Goal: Information Seeking & Learning: Find specific fact

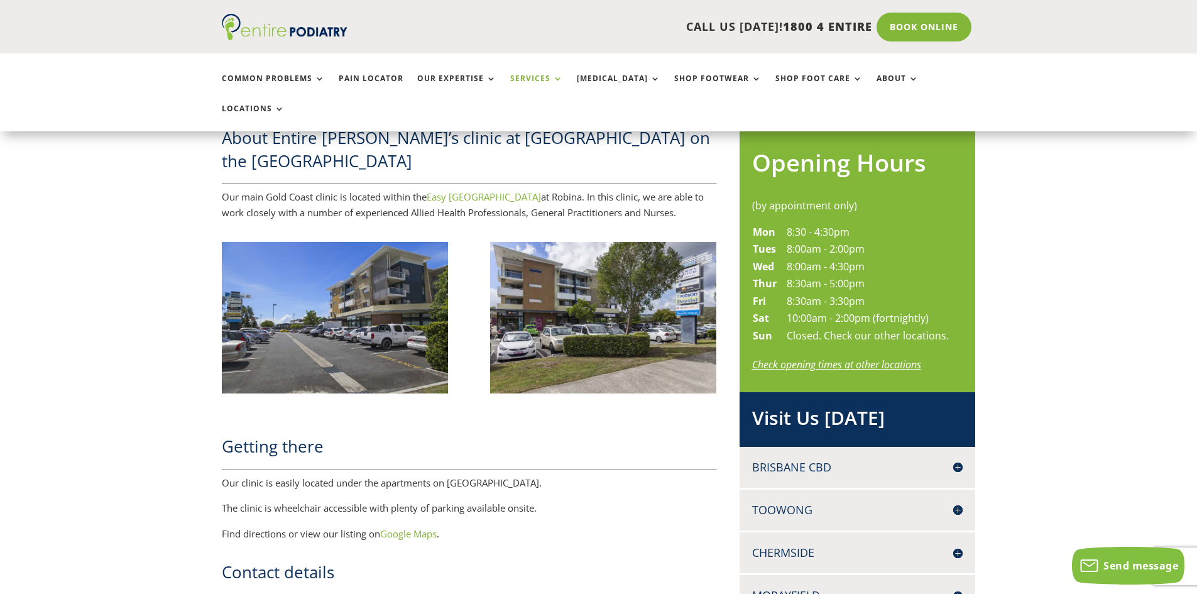
scroll to position [553, 0]
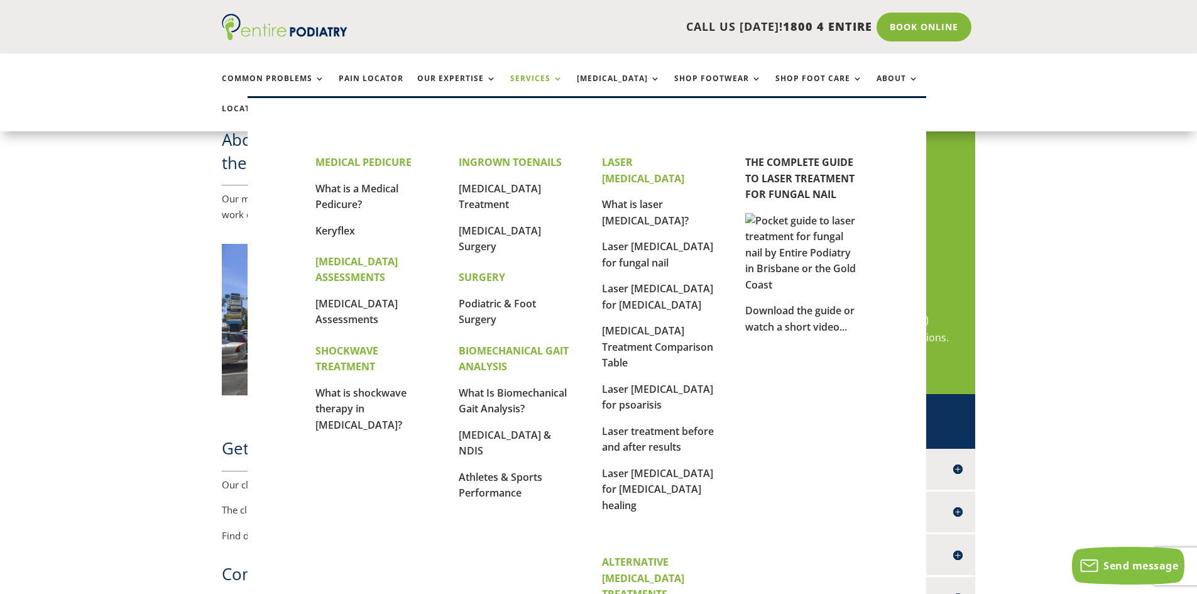
click at [525, 79] on link "Services" at bounding box center [536, 87] width 53 height 27
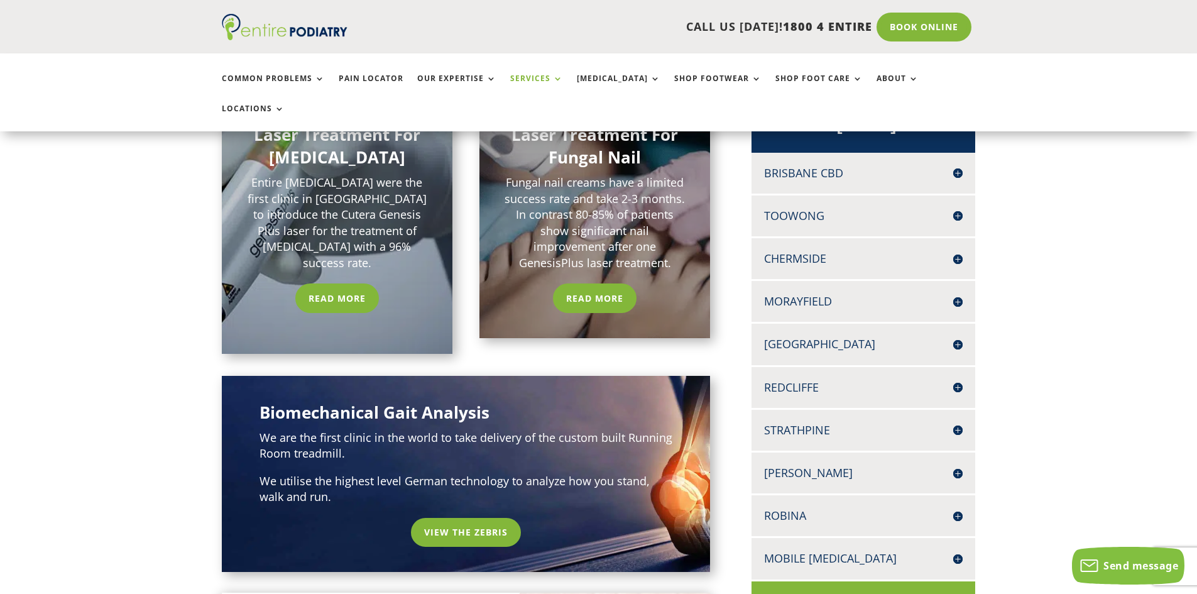
scroll to position [302, 0]
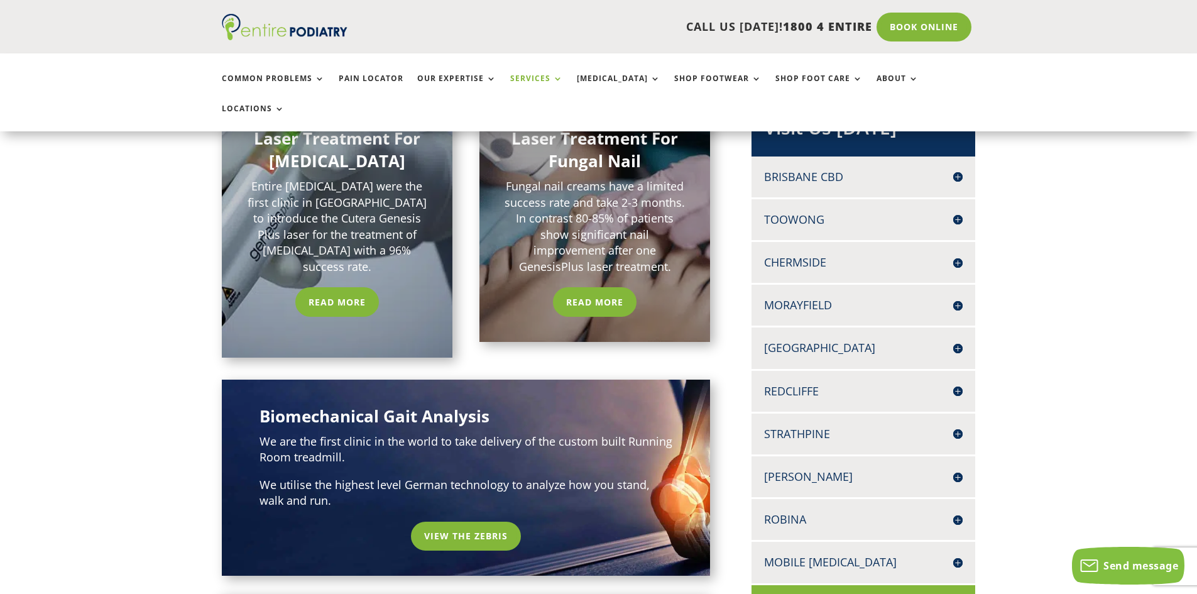
click at [959, 512] on h4 "Robina" at bounding box center [863, 520] width 199 height 16
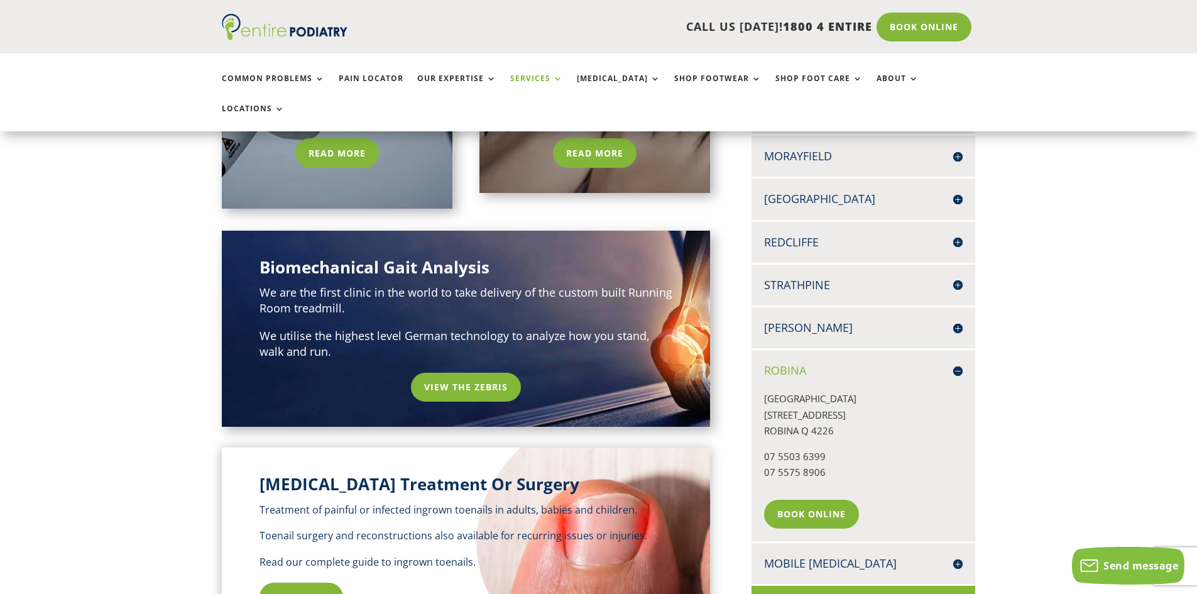
scroll to position [453, 0]
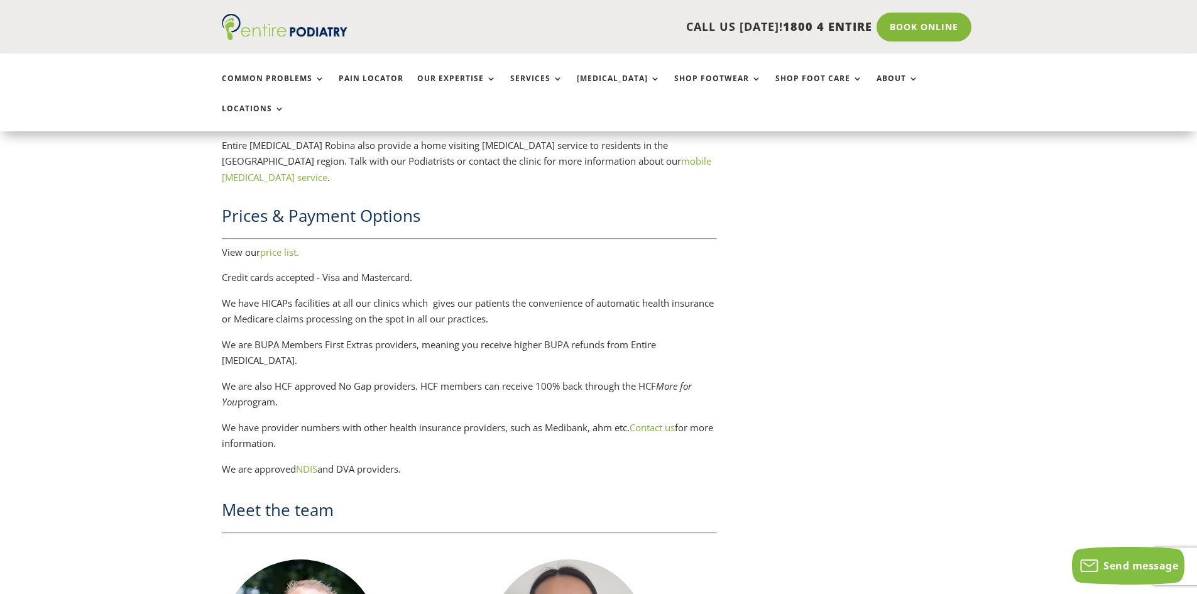
scroll to position [1860, 0]
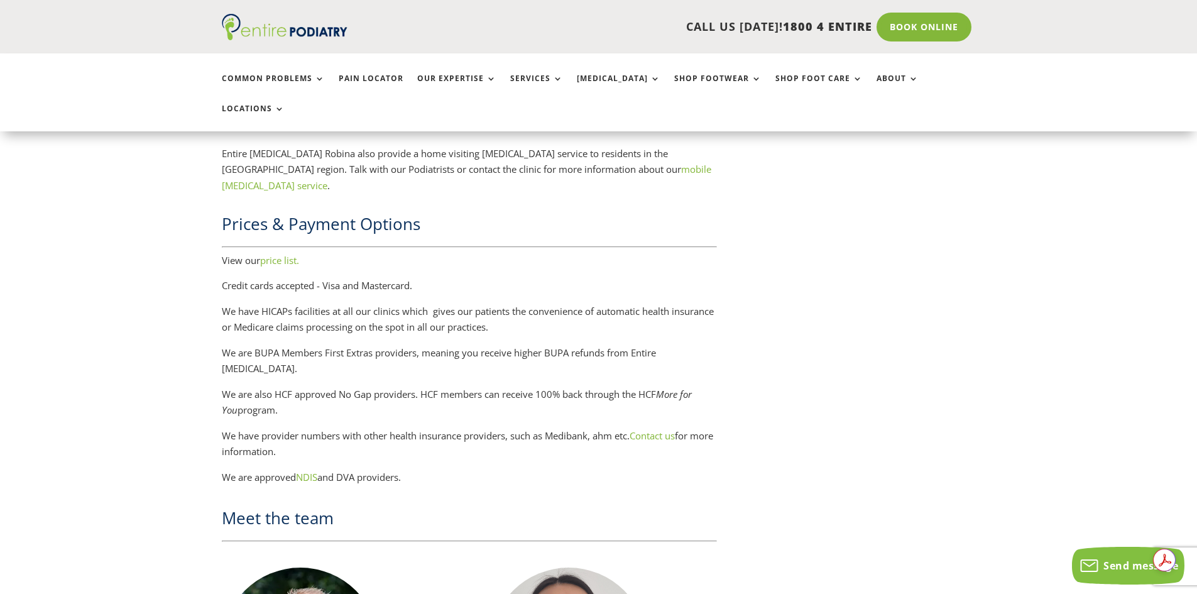
click at [293, 254] on link "price list." at bounding box center [279, 260] width 39 height 13
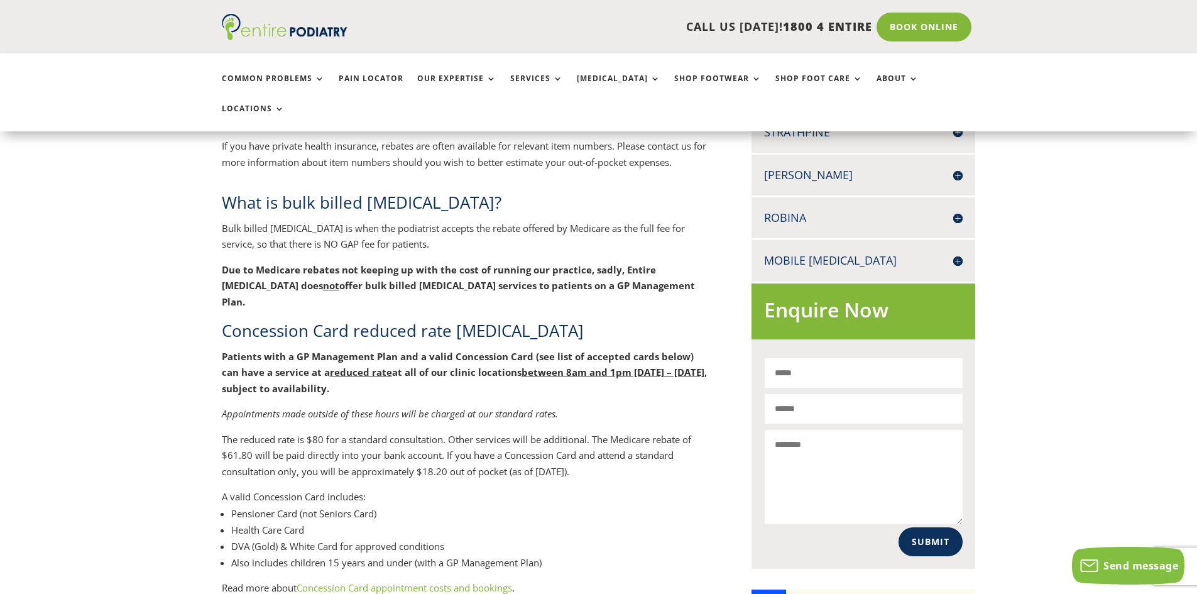
scroll to position [654, 0]
